Goal: Task Accomplishment & Management: Manage account settings

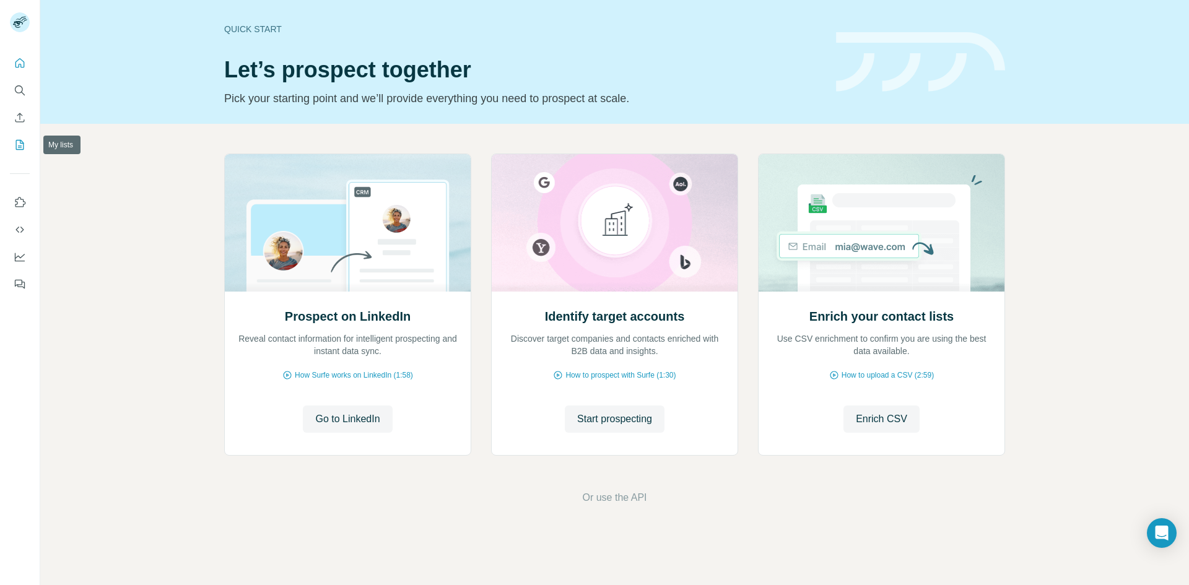
click at [19, 140] on icon "My lists" at bounding box center [20, 145] width 8 height 10
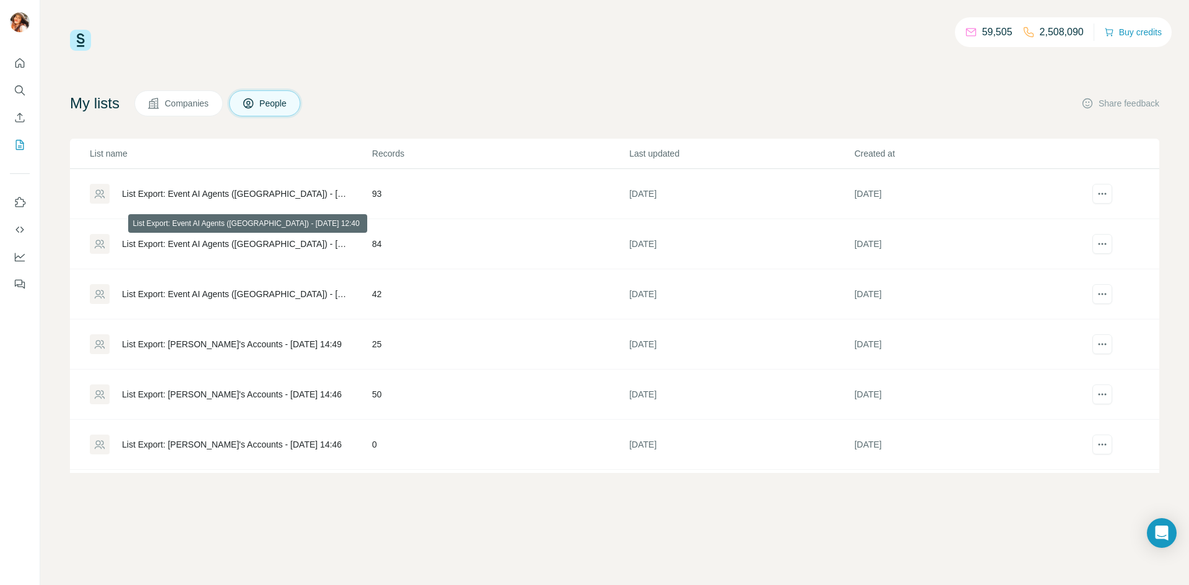
click at [265, 241] on div "List Export: Event AI Agents ([GEOGRAPHIC_DATA]) - [DATE] 12:40" at bounding box center [236, 244] width 229 height 12
click at [275, 190] on div "List Export: Event AI Agents ([GEOGRAPHIC_DATA]) - [DATE] 12:54" at bounding box center [236, 194] width 229 height 12
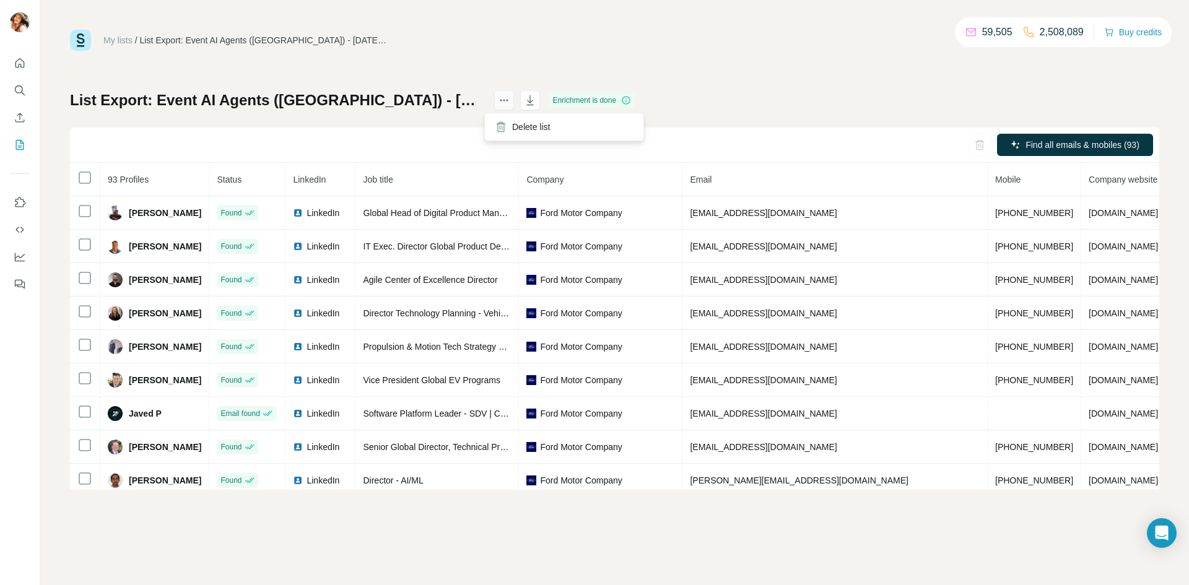
click at [500, 100] on button "actions" at bounding box center [504, 100] width 20 height 20
click at [524, 99] on icon "button" at bounding box center [530, 100] width 12 height 12
click at [839, 35] on div "My lists / List Export: Event AI Agents ([GEOGRAPHIC_DATA]) - [DATE] 12:54 59,5…" at bounding box center [614, 40] width 1089 height 21
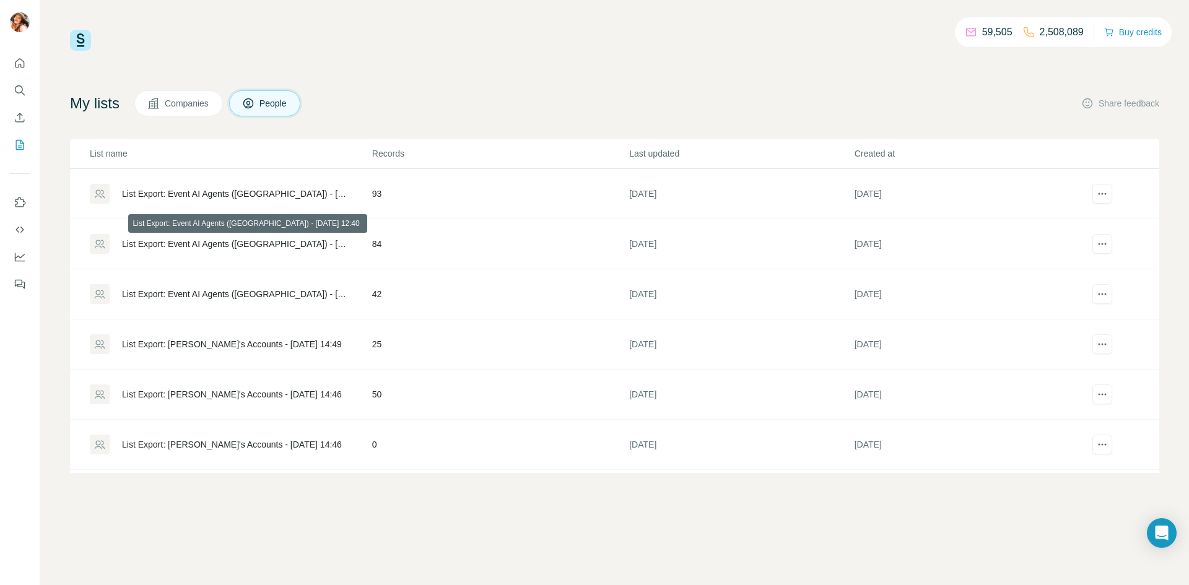
click at [218, 245] on div "List Export: Event AI Agents ([GEOGRAPHIC_DATA]) - [DATE] 12:40" at bounding box center [236, 244] width 229 height 12
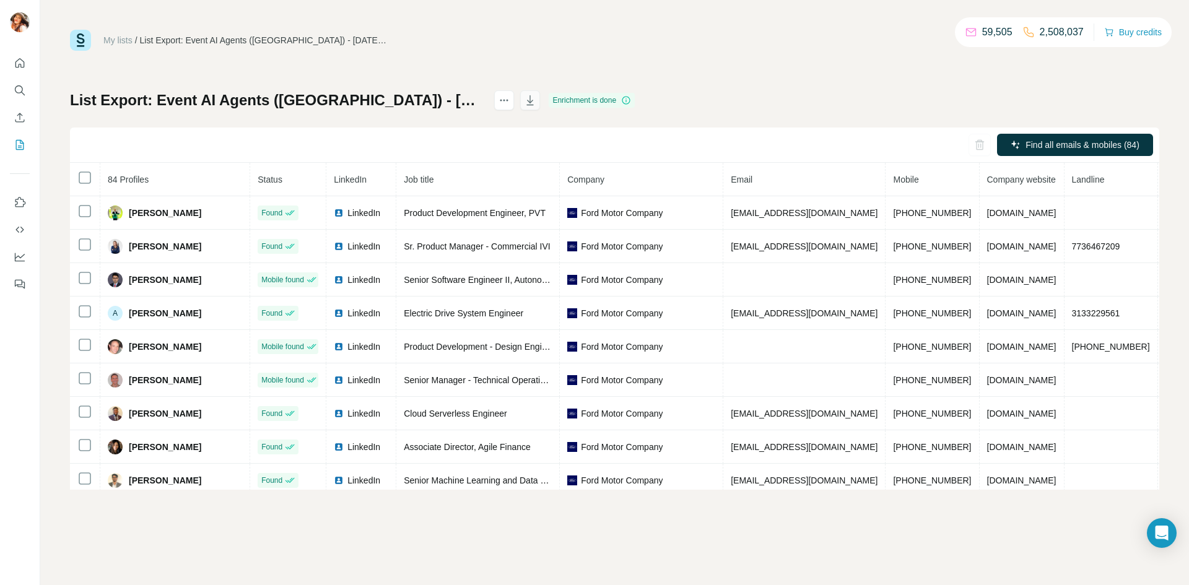
click at [526, 98] on icon "button" at bounding box center [530, 100] width 12 height 12
